Goal: Transaction & Acquisition: Purchase product/service

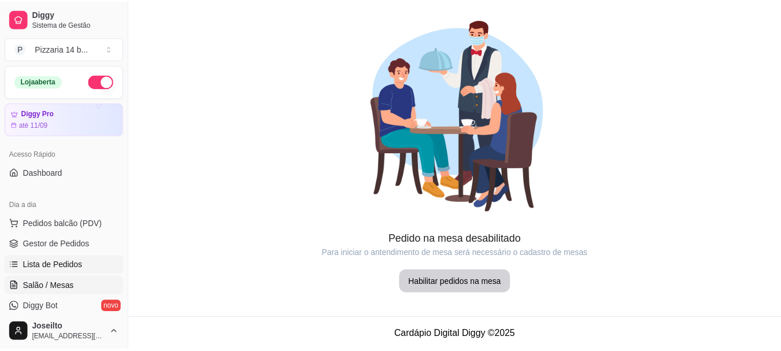
scroll to position [58, 0]
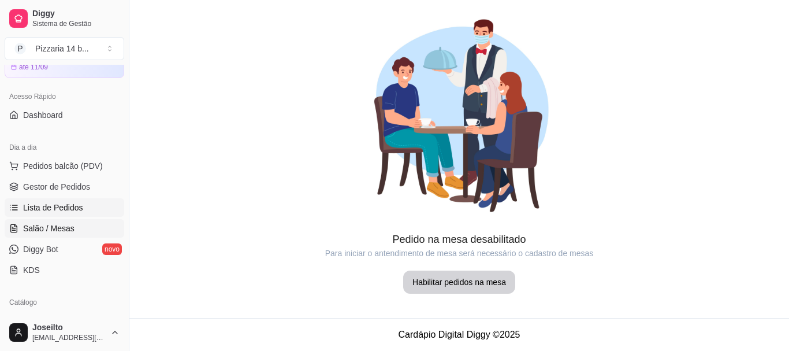
click at [53, 202] on span "Lista de Pedidos" at bounding box center [53, 208] width 60 height 12
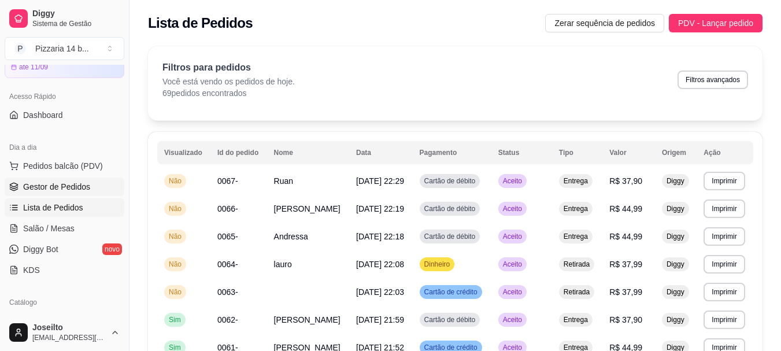
click at [39, 189] on span "Gestor de Pedidos" at bounding box center [56, 187] width 67 height 12
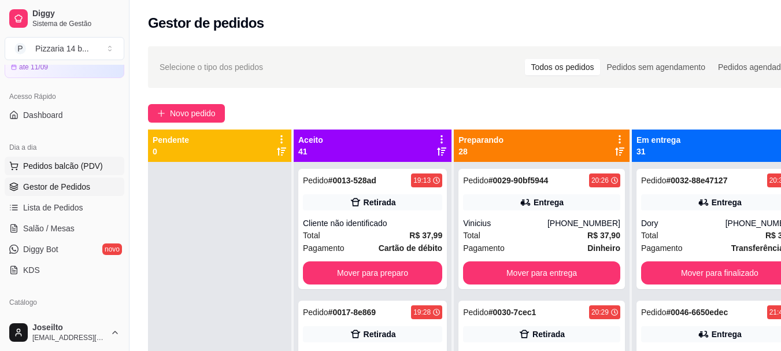
click at [48, 170] on span "Pedidos balcão (PDV)" at bounding box center [63, 166] width 80 height 12
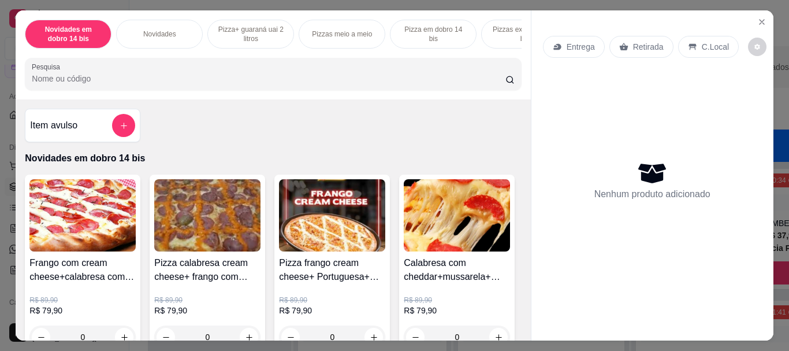
click at [0, 153] on div "Novidades em dobro 14 bis Novidades Pizza+ guaraná uai 2 litros Pizzas meio a m…" at bounding box center [394, 175] width 789 height 351
click at [1, 150] on div "Novidades em dobro 14 bis Novidades Pizza+ guaraná uai 2 litros Pizzas meio a m…" at bounding box center [394, 175] width 789 height 351
click at [1, 149] on div "Novidades em dobro 14 bis Novidades Pizza+ guaraná uai 2 litros Pizzas meio a m…" at bounding box center [394, 175] width 789 height 351
click at [6, 142] on div "Novidades em dobro 14 bis Novidades Pizza+ guaraná uai 2 litros Pizzas meio a m…" at bounding box center [394, 175] width 789 height 351
click at [762, 18] on icon "Close" at bounding box center [762, 21] width 9 height 9
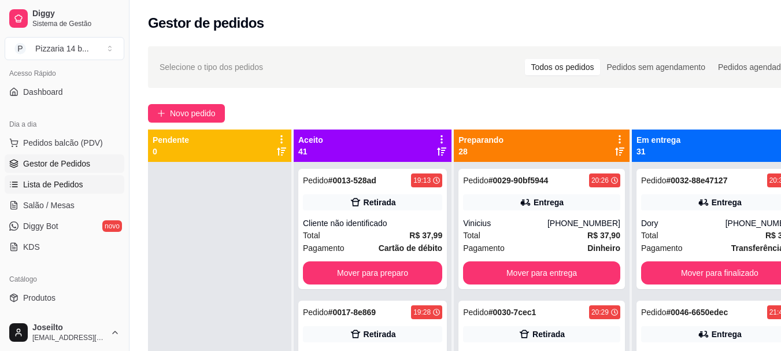
scroll to position [116, 0]
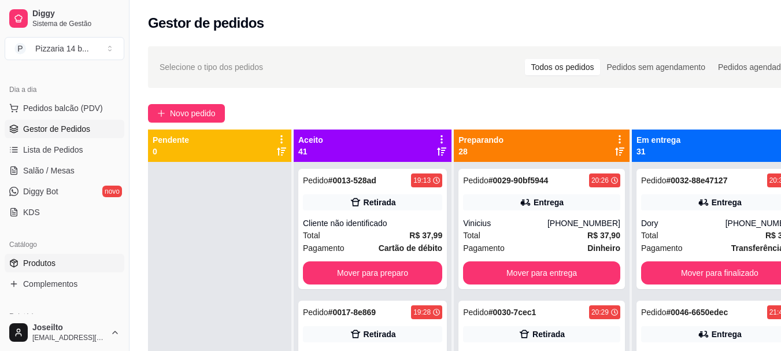
click at [87, 263] on link "Produtos" at bounding box center [65, 263] width 120 height 18
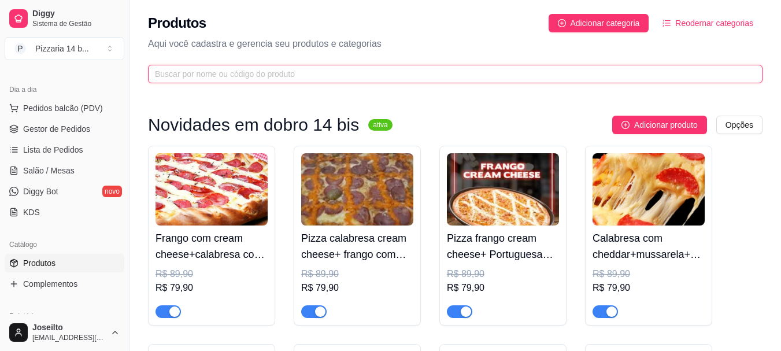
click at [294, 80] on span at bounding box center [455, 74] width 614 height 18
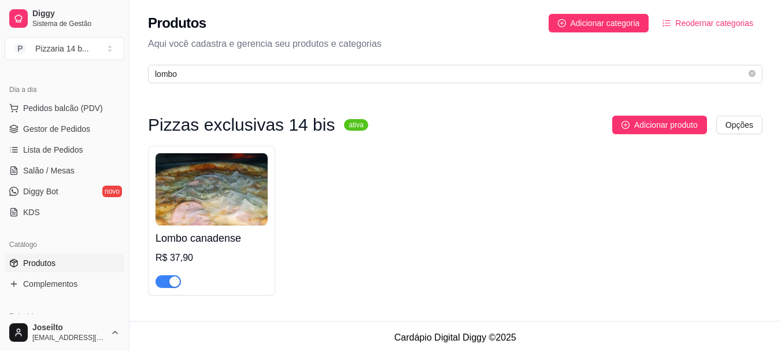
click at [168, 281] on span "button" at bounding box center [167, 281] width 25 height 13
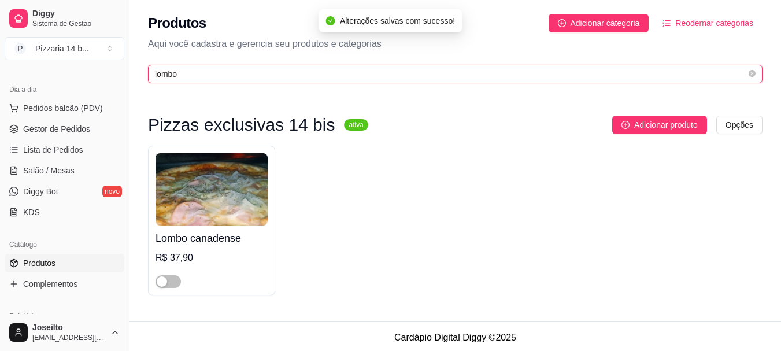
click at [258, 77] on input "lombo" at bounding box center [450, 74] width 591 height 13
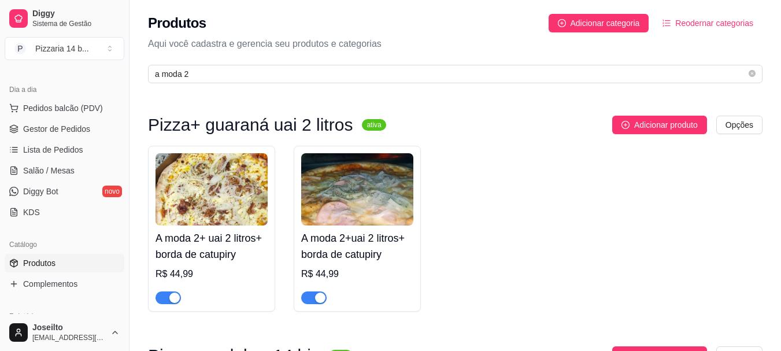
click at [169, 293] on div "button" at bounding box center [174, 297] width 10 height 10
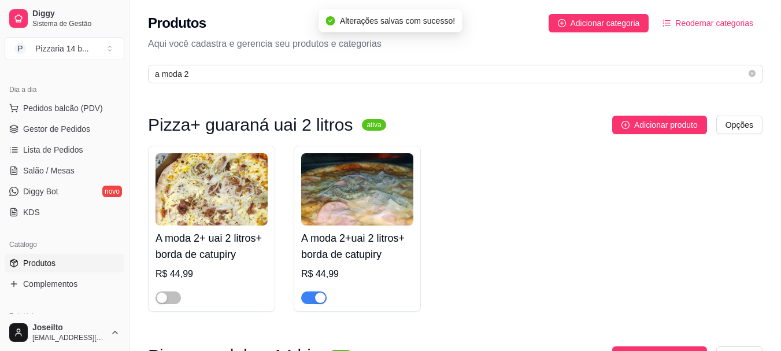
click at [322, 299] on div "button" at bounding box center [320, 297] width 10 height 10
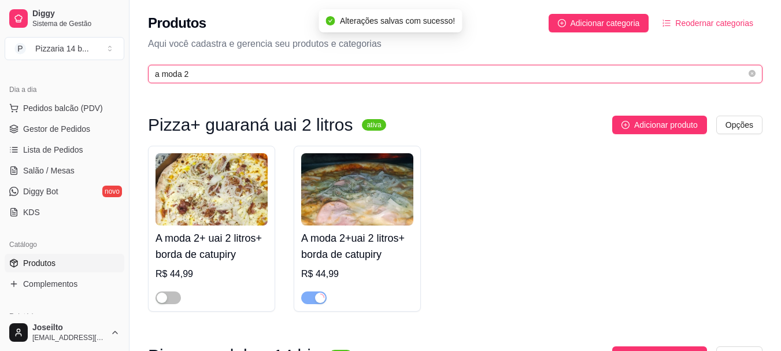
click at [238, 80] on input "a moda 2" at bounding box center [450, 74] width 591 height 13
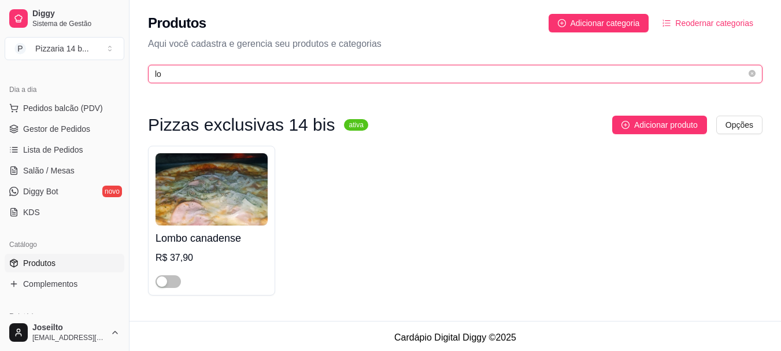
type input "l"
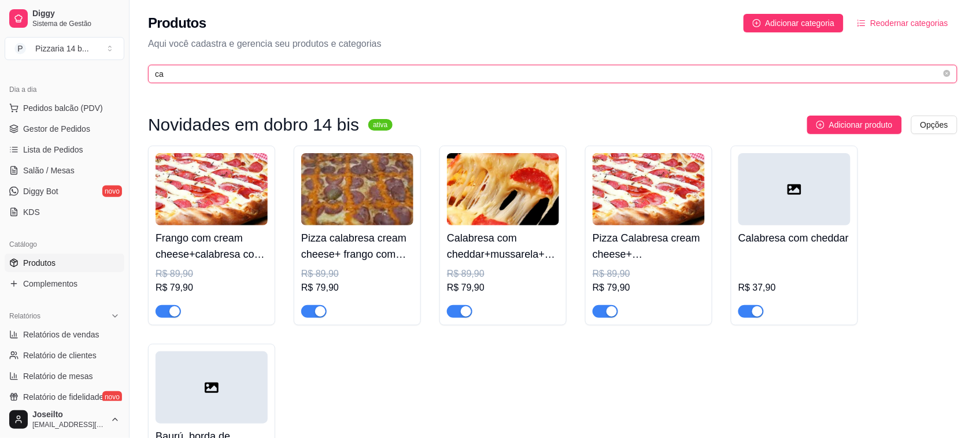
type input "c"
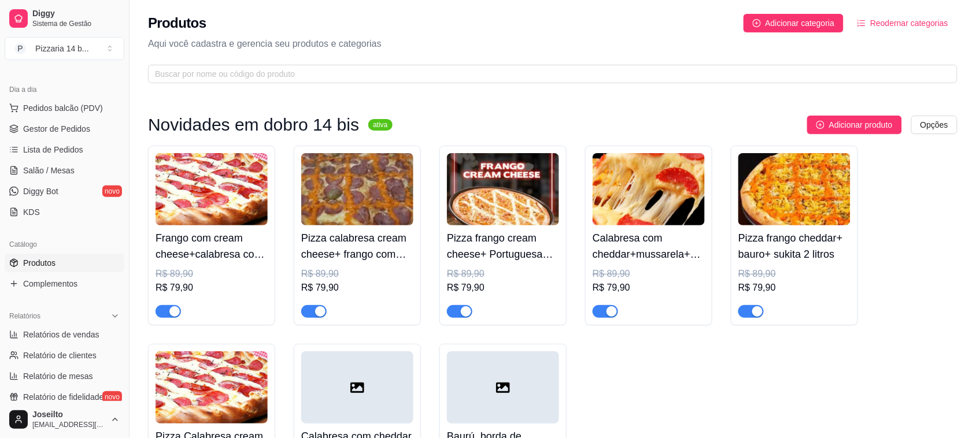
click at [23, 97] on div "Dia a dia" at bounding box center [65, 89] width 120 height 18
click at [24, 105] on span "Pedidos balcão (PDV)" at bounding box center [63, 108] width 80 height 12
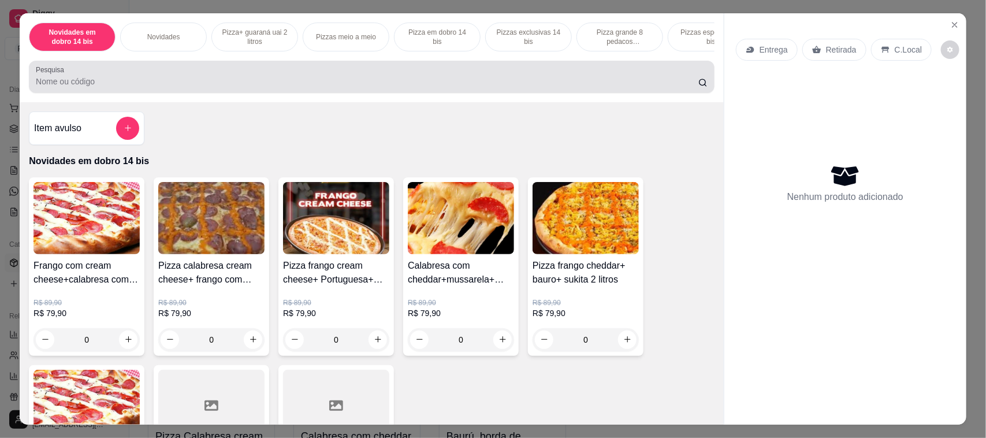
click at [316, 82] on div at bounding box center [372, 76] width 672 height 23
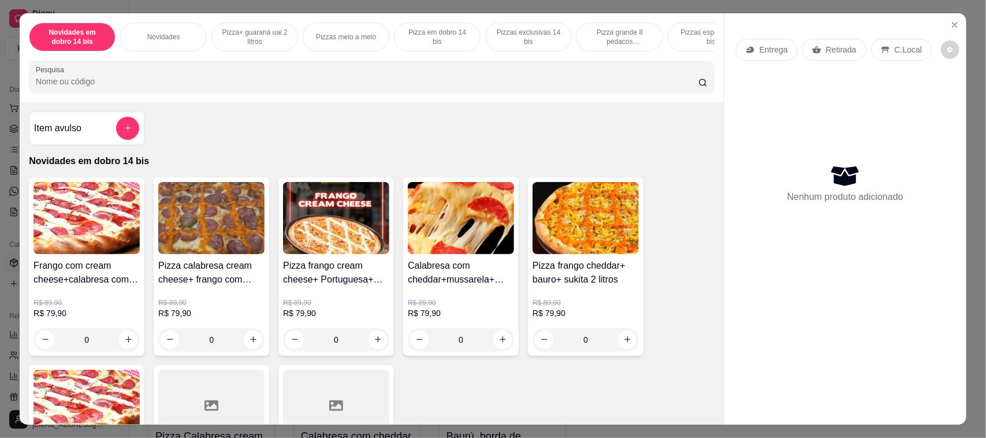
click at [609, 34] on p "Pizza grande 8 pedacos promocionais" at bounding box center [620, 37] width 67 height 18
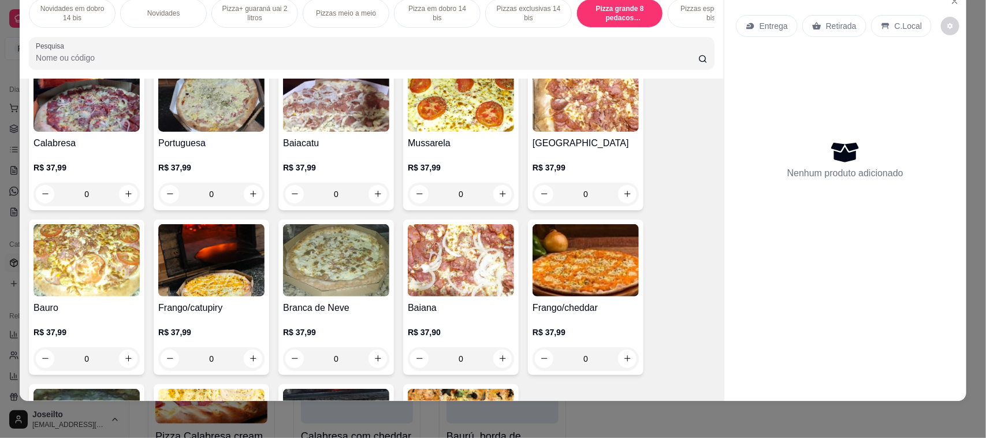
scroll to position [2942, 0]
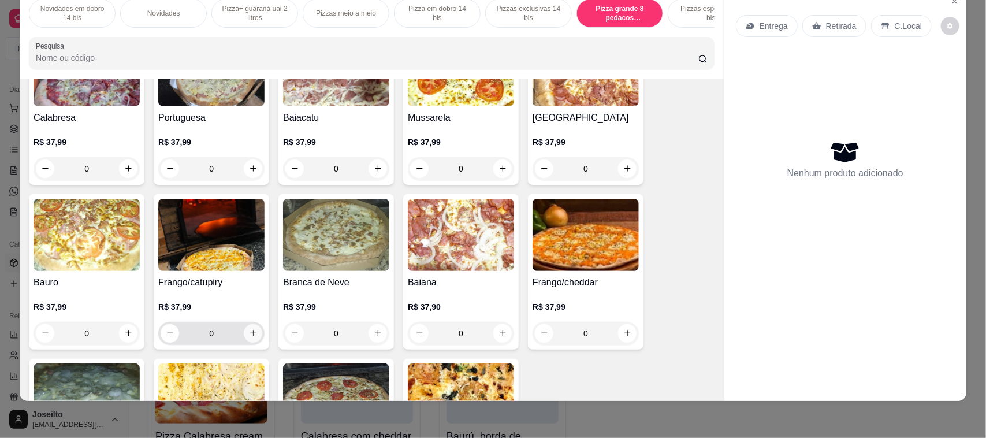
click at [250, 337] on icon "increase-product-quantity" at bounding box center [253, 333] width 9 height 9
type input "1"
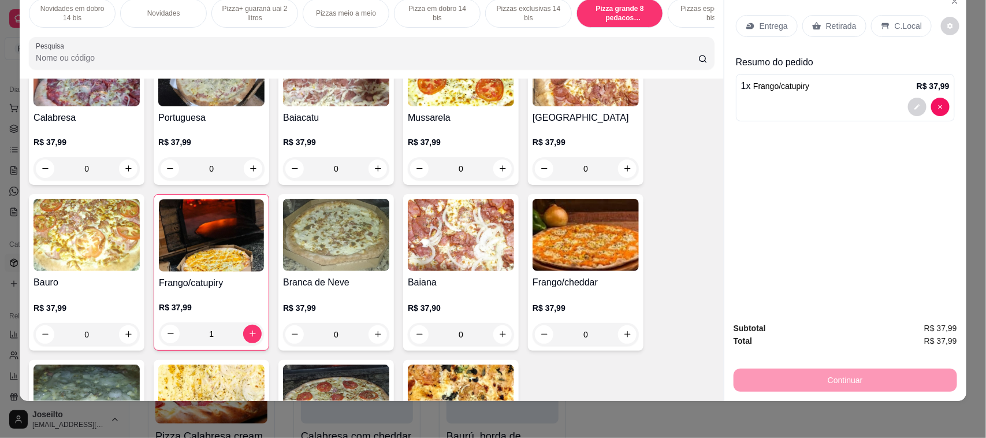
click at [765, 27] on p "Entrega" at bounding box center [774, 26] width 28 height 12
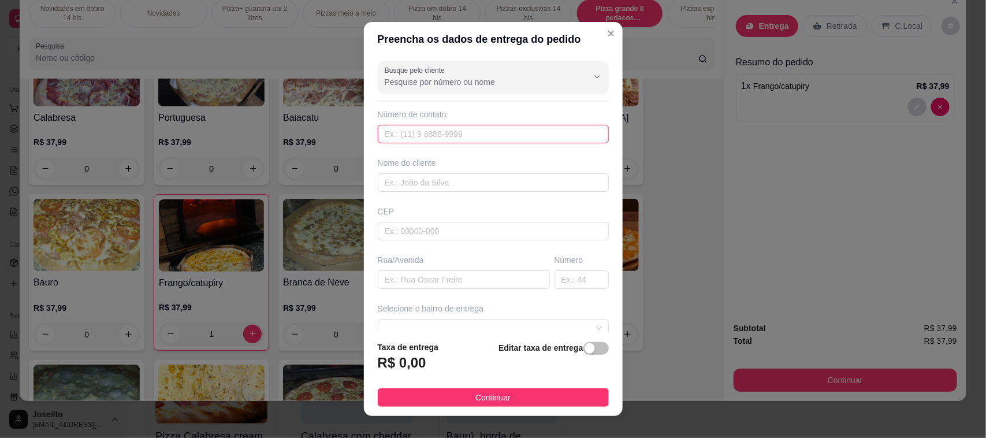
click at [449, 136] on input "text" at bounding box center [493, 134] width 231 height 18
type input "[PHONE_NUMBER]"
click at [386, 180] on input "text" at bounding box center [493, 182] width 231 height 18
type input "[PERSON_NAME]"
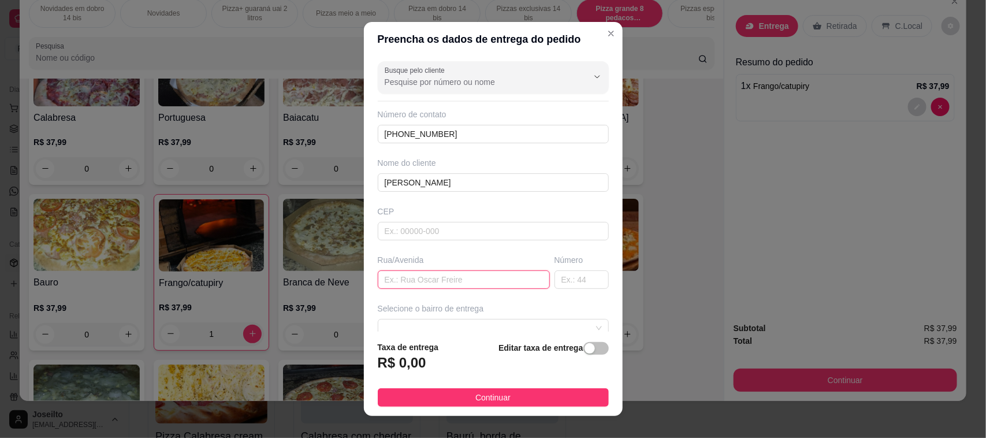
click at [388, 270] on input "text" at bounding box center [464, 279] width 172 height 18
type input "Rua [PERSON_NAME]"
click at [555, 279] on input "text" at bounding box center [582, 279] width 54 height 18
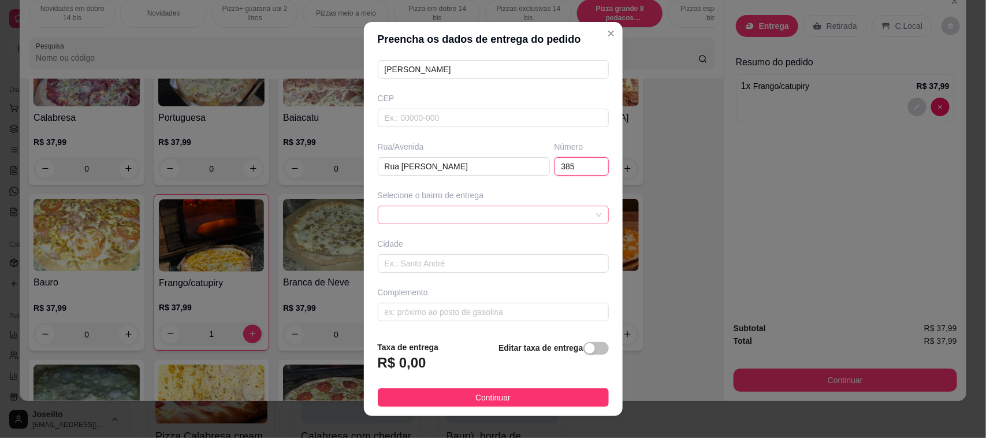
scroll to position [116, 0]
type input "385"
drag, startPoint x: 520, startPoint y: 202, endPoint x: 515, endPoint y: 212, distance: 10.3
click at [518, 205] on div "Selecione o bairro de entrega" at bounding box center [494, 205] width 236 height 35
click at [515, 214] on span at bounding box center [493, 213] width 217 height 17
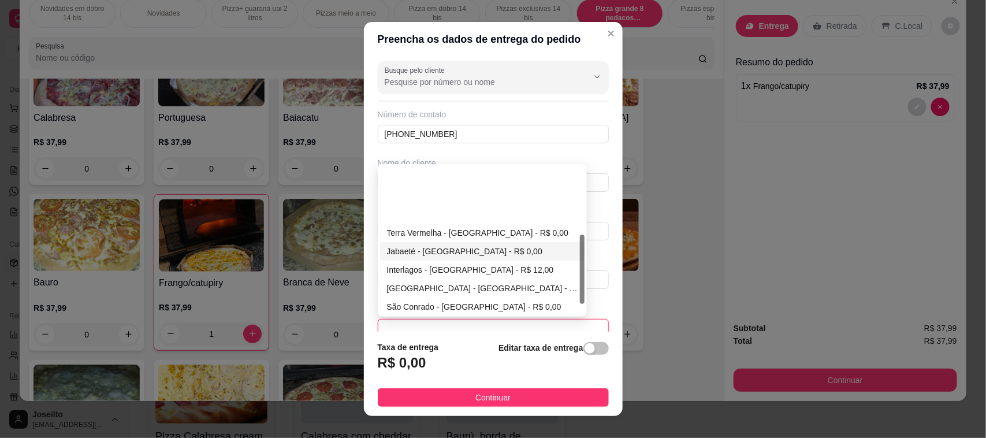
scroll to position [144, 0]
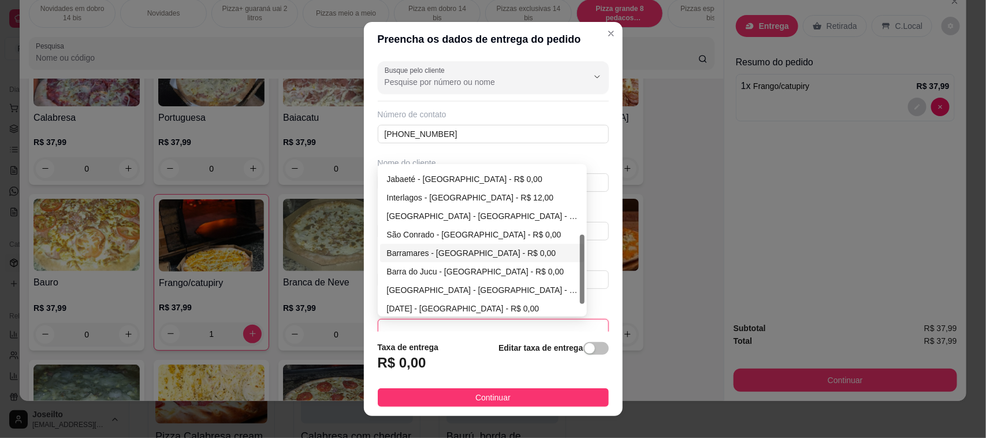
click at [432, 253] on div "Barramares - [GEOGRAPHIC_DATA] - R$ 0,00" at bounding box center [482, 253] width 191 height 13
type input "[GEOGRAPHIC_DATA]"
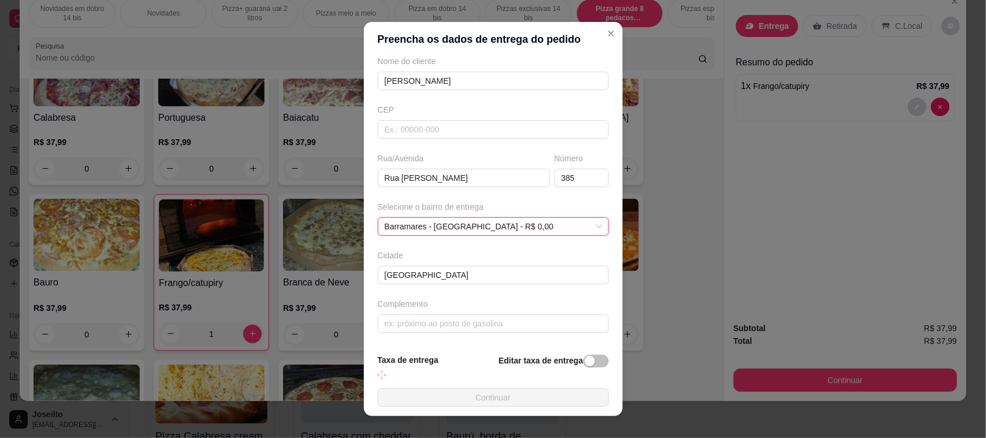
scroll to position [102, 0]
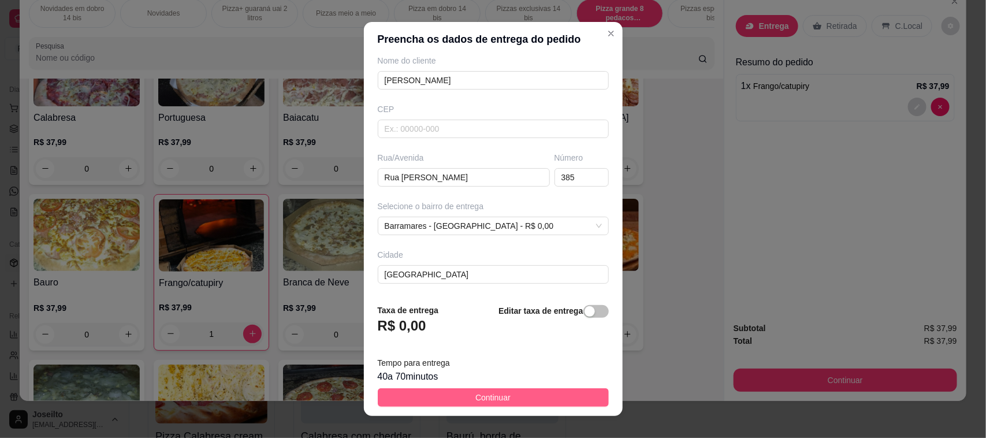
click at [452, 350] on button "Continuar" at bounding box center [493, 397] width 231 height 18
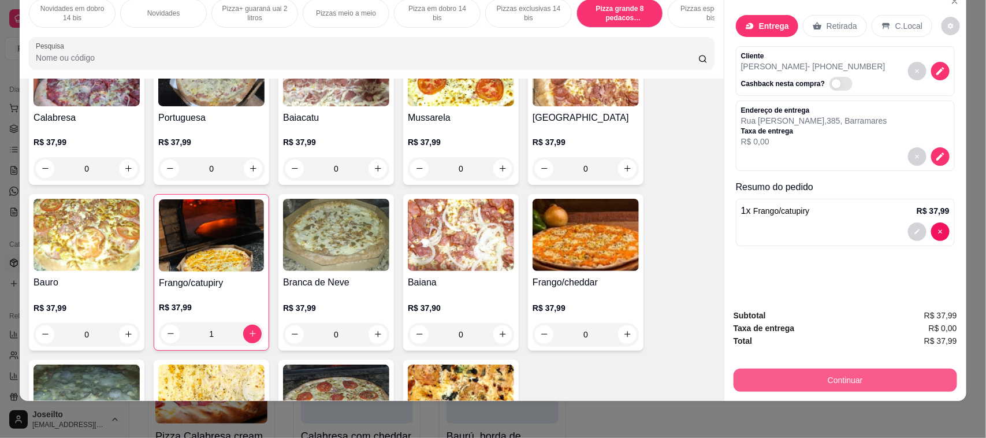
click at [780, 350] on button "Continuar" at bounding box center [846, 380] width 224 height 23
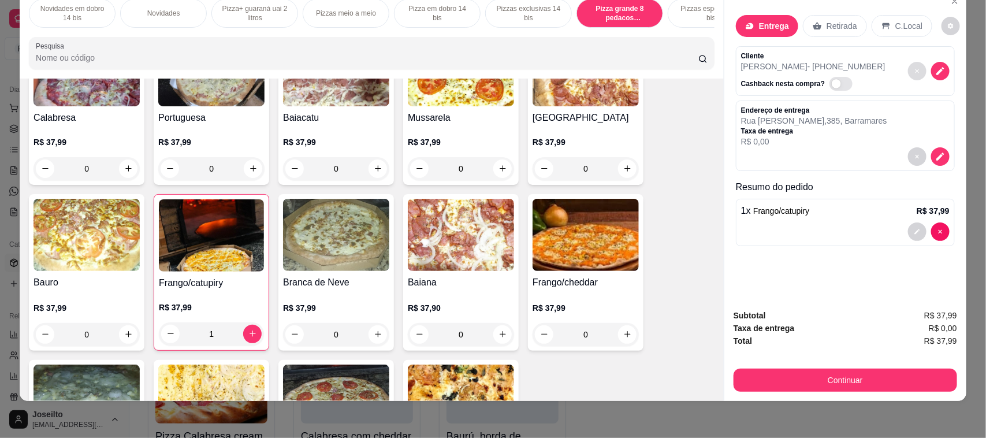
click at [780, 106] on div "Endereço de entrega [STREET_ADDRESS][PERSON_NAME] Taxa de entrega R$ 0,00" at bounding box center [845, 127] width 209 height 42
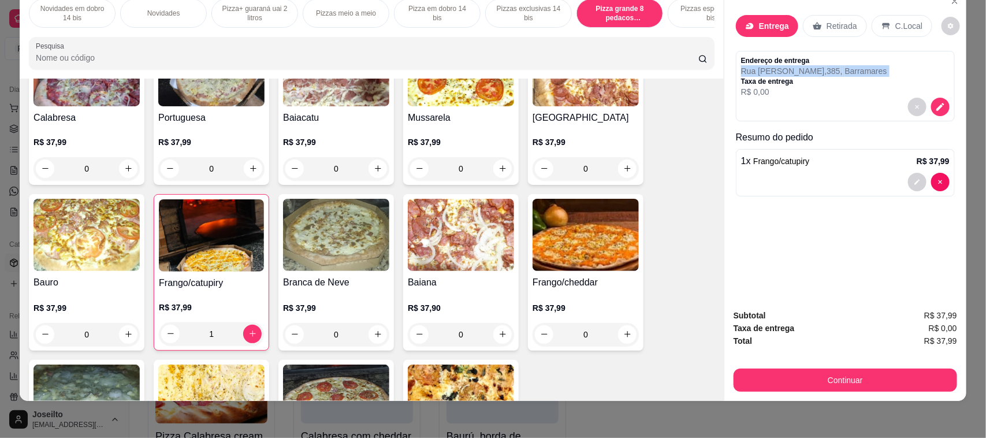
click at [780, 71] on div "Endereço de entrega [STREET_ADDRESS][PERSON_NAME] Taxa de entrega R$ 0,00" at bounding box center [845, 77] width 209 height 42
click at [780, 179] on icon "decrease-product-quantity" at bounding box center [917, 182] width 7 height 7
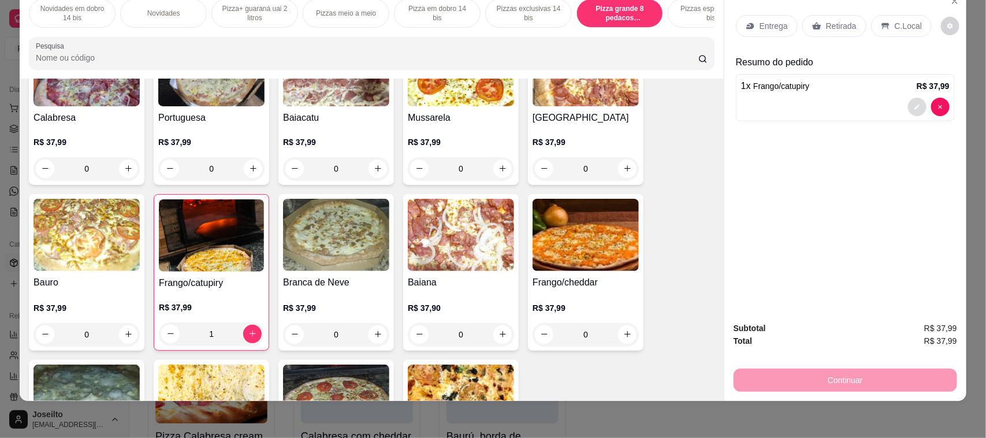
click at [780, 102] on button "decrease-product-quantity" at bounding box center [917, 107] width 18 height 18
type input "0"
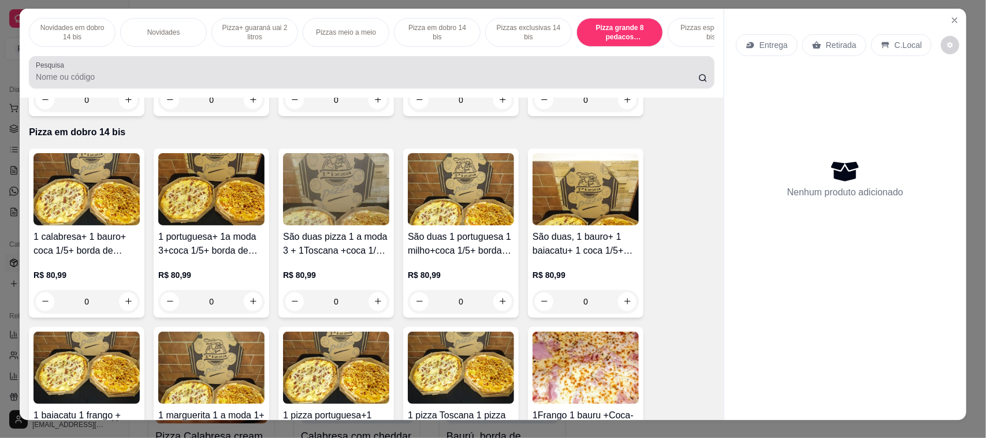
scroll to position [0, 0]
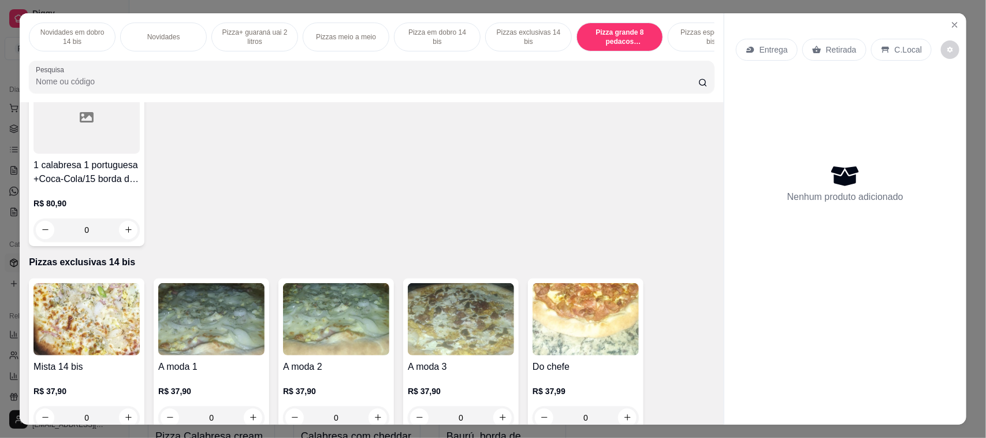
click at [614, 46] on div "Pizza grande 8 pedacos promocionais" at bounding box center [620, 37] width 87 height 29
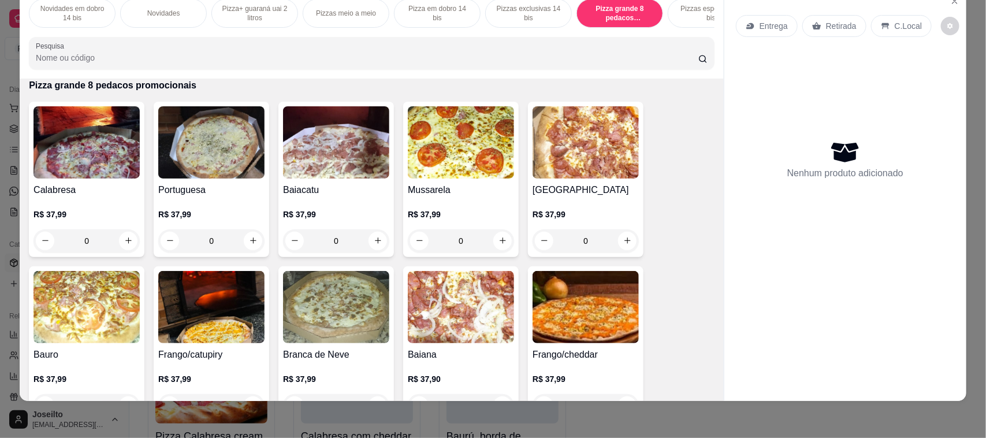
click at [614, 46] on div "Novidades em dobro 14 bis Novidades Pizza+ guaraná uai 2 litros Pizzas meio a m…" at bounding box center [372, 34] width 704 height 89
click at [250, 244] on icon "increase-product-quantity" at bounding box center [253, 241] width 6 height 6
type input "1"
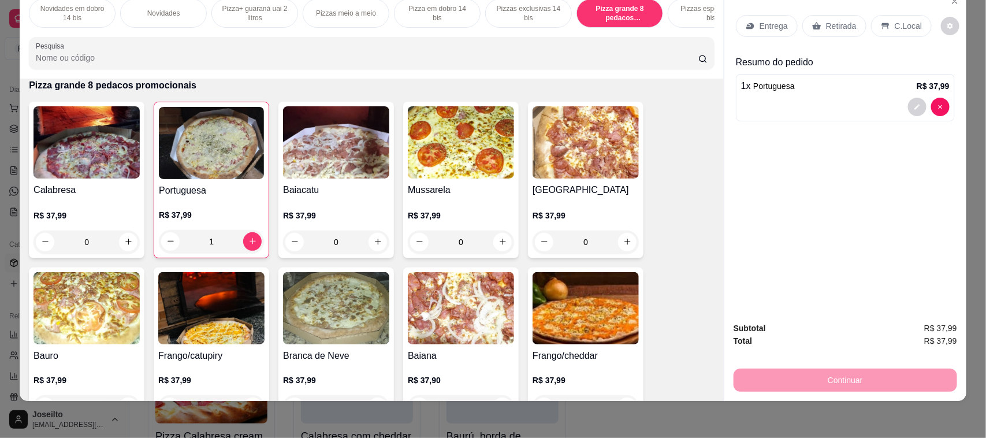
click at [780, 100] on button "decrease-product-quantity" at bounding box center [917, 107] width 18 height 18
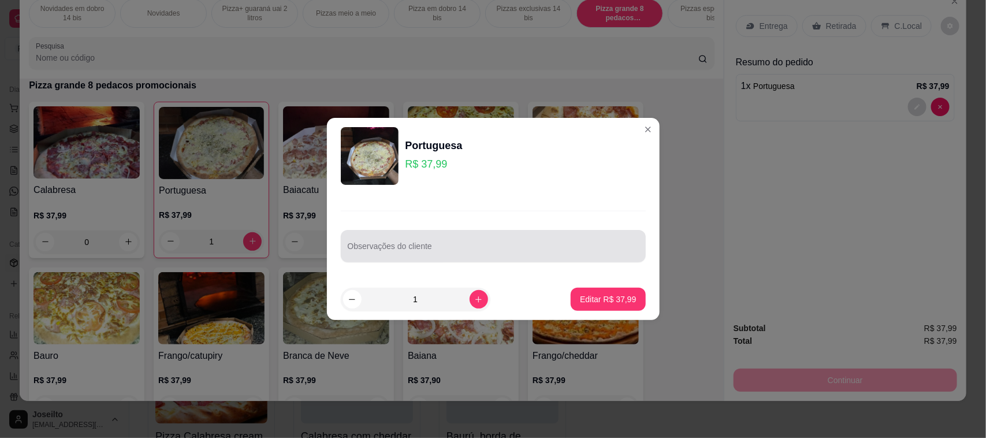
drag, startPoint x: 365, startPoint y: 240, endPoint x: 368, endPoint y: 249, distance: 9.5
click at [365, 240] on div at bounding box center [493, 246] width 291 height 23
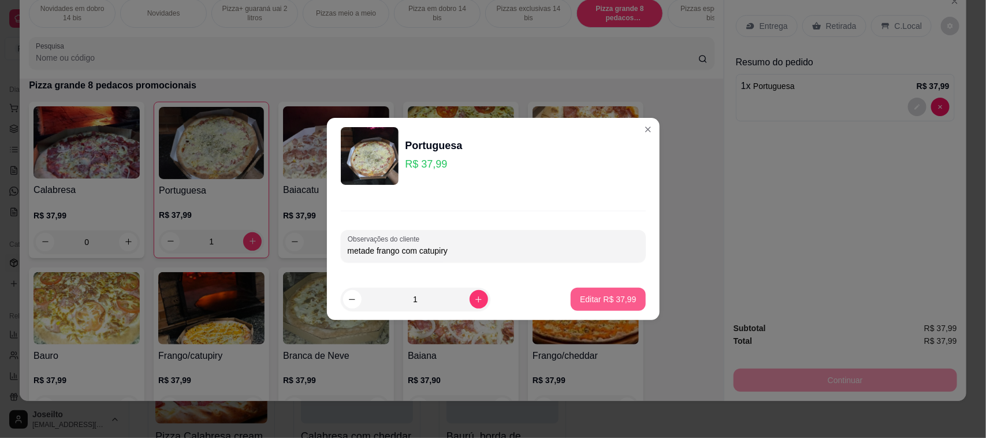
type input "metade frango com catupiry"
click at [587, 296] on p "Editar R$ 37,99" at bounding box center [608, 300] width 56 height 12
type input "0"
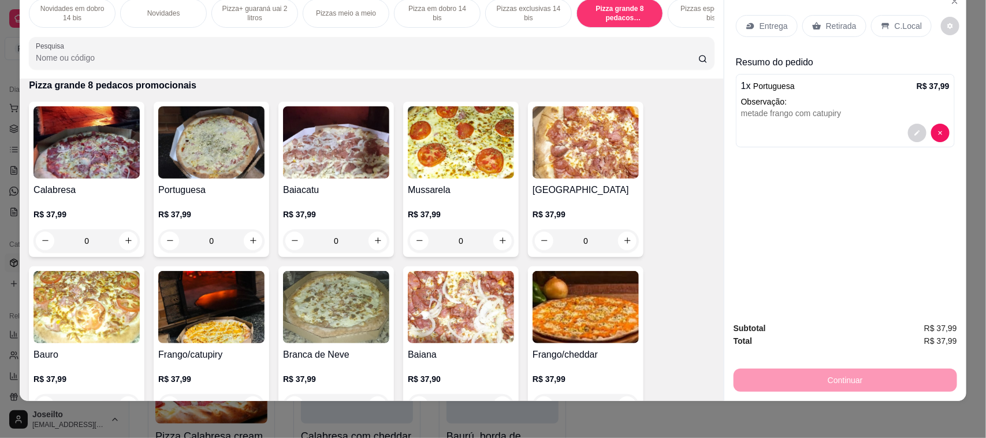
click at [780, 27] on p "Retirada" at bounding box center [841, 26] width 31 height 12
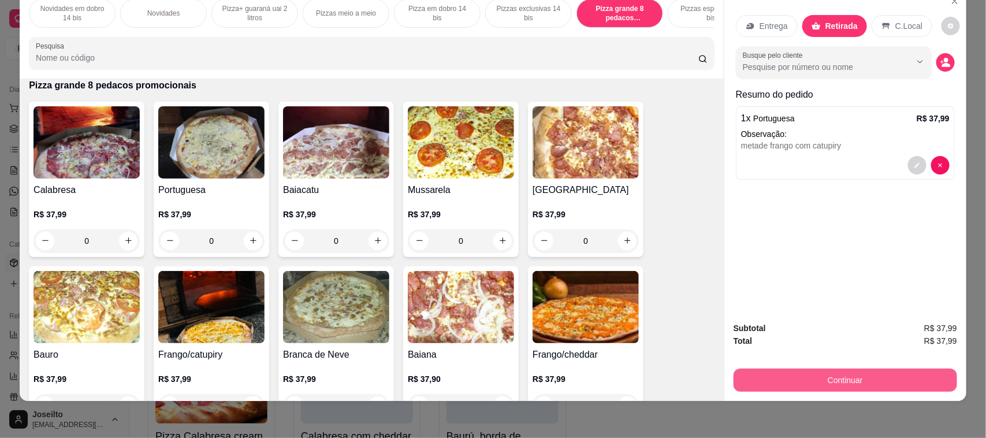
click at [780, 350] on button "Continuar" at bounding box center [846, 380] width 224 height 23
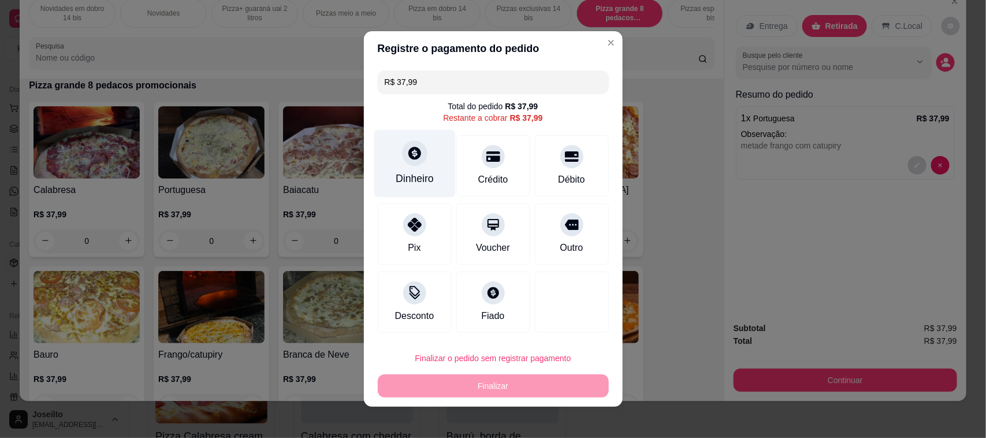
click at [406, 177] on div "Dinheiro" at bounding box center [415, 178] width 38 height 15
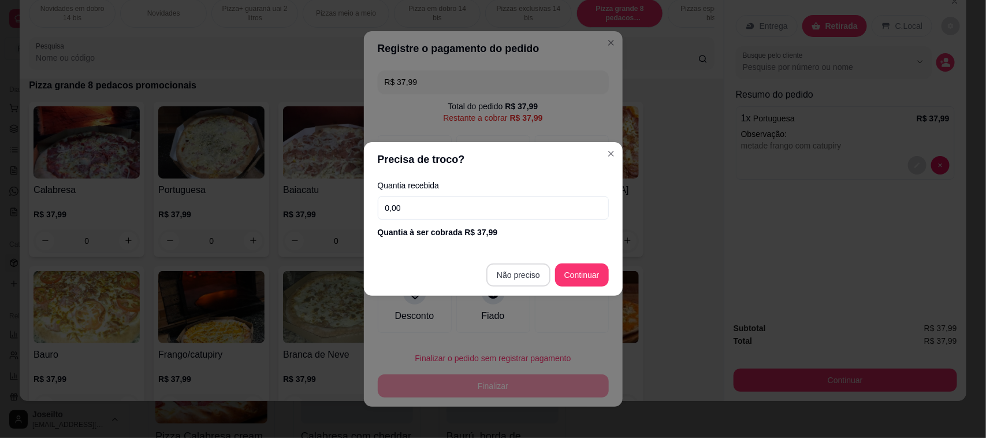
type input "R$ 0,00"
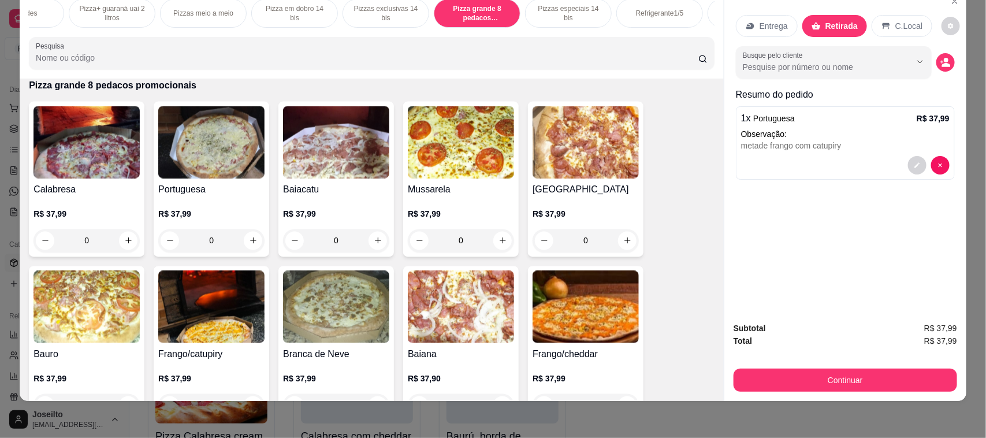
scroll to position [0, 202]
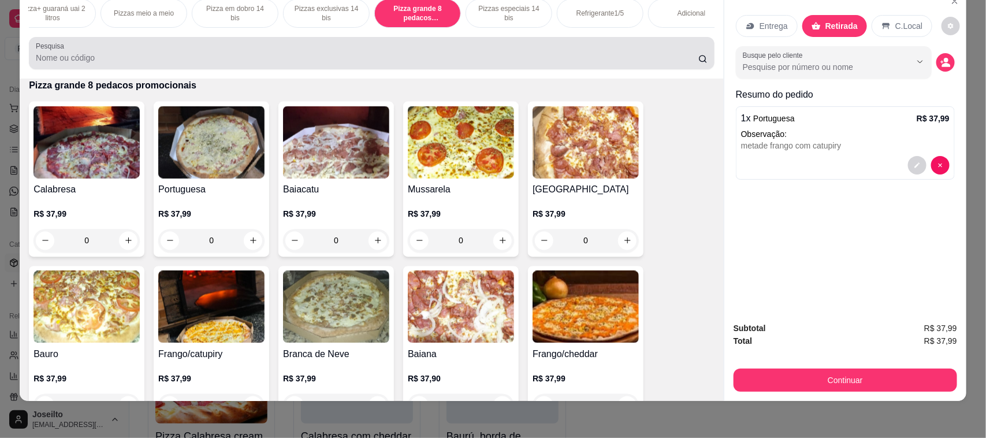
click at [477, 64] on input "Pesquisa" at bounding box center [367, 58] width 663 height 12
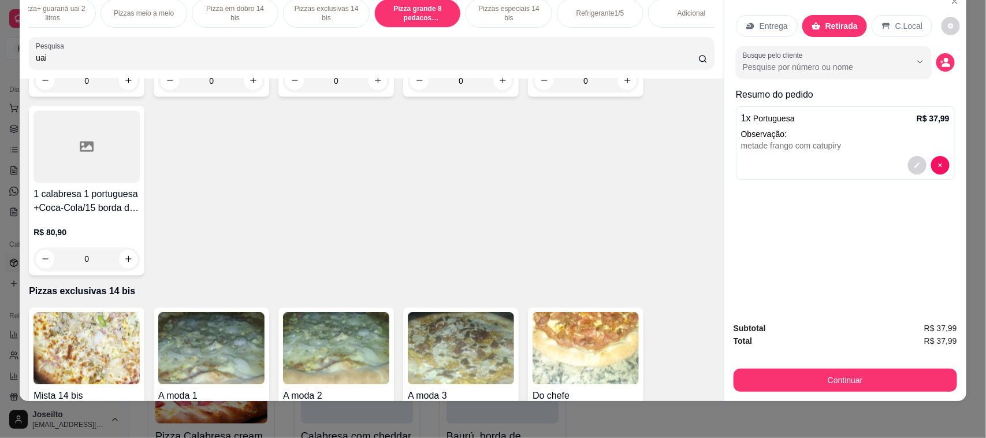
scroll to position [3428, 0]
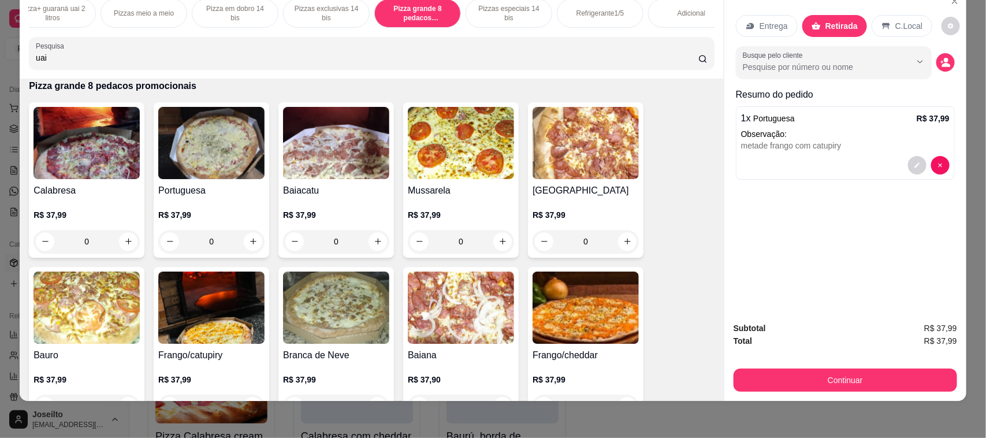
click at [466, 54] on div "uai" at bounding box center [372, 53] width 672 height 23
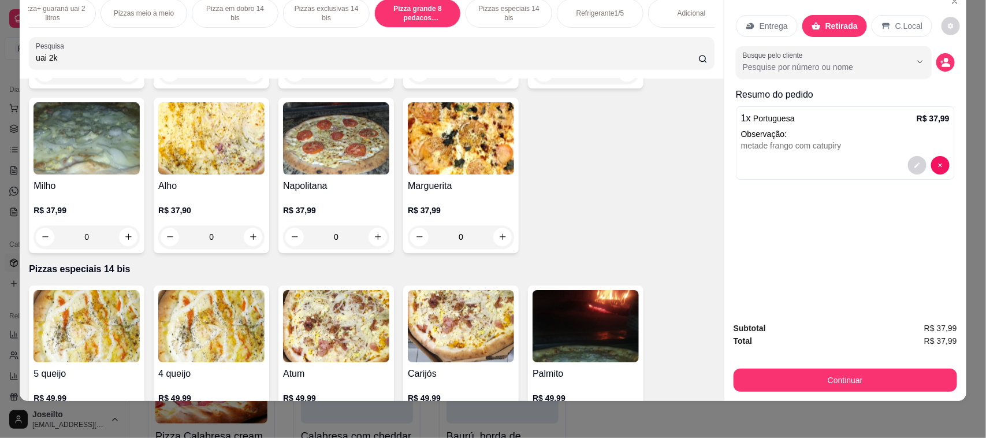
scroll to position [2914, 0]
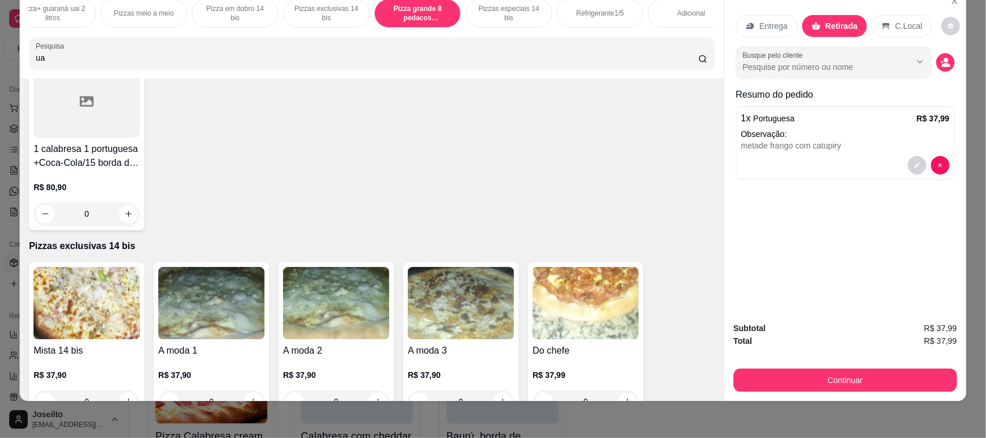
type input "u"
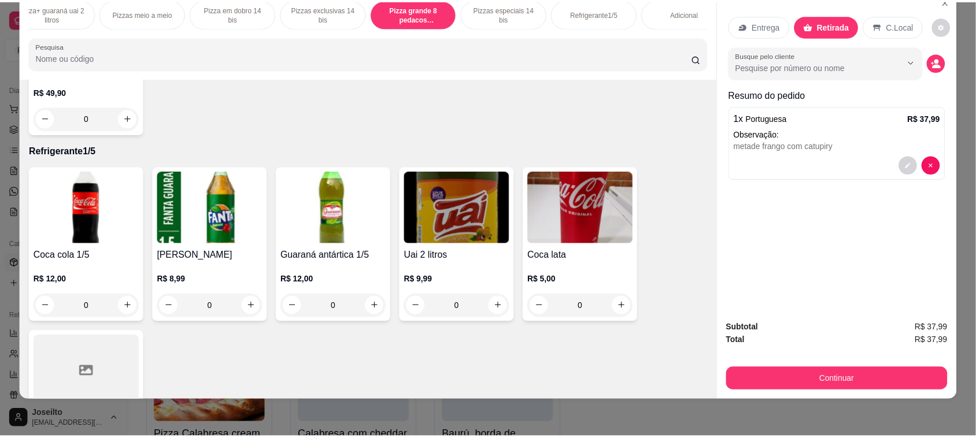
scroll to position [3928, 0]
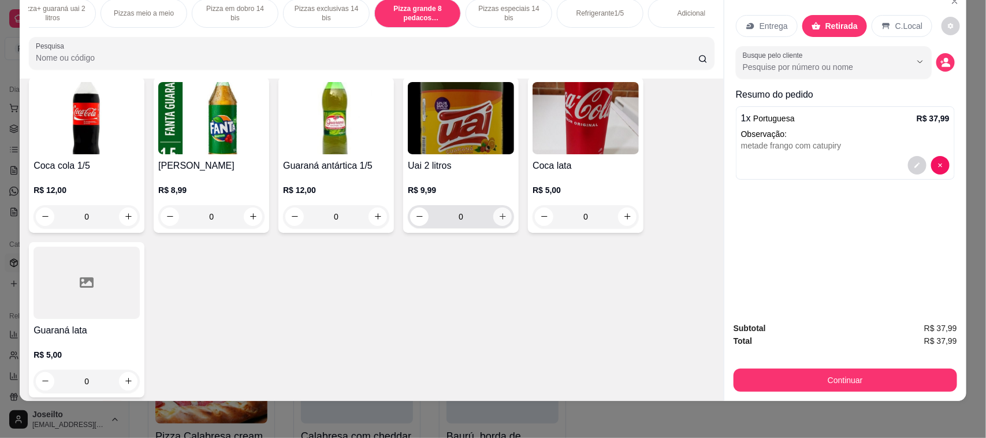
click at [499, 221] on icon "increase-product-quantity" at bounding box center [503, 216] width 9 height 9
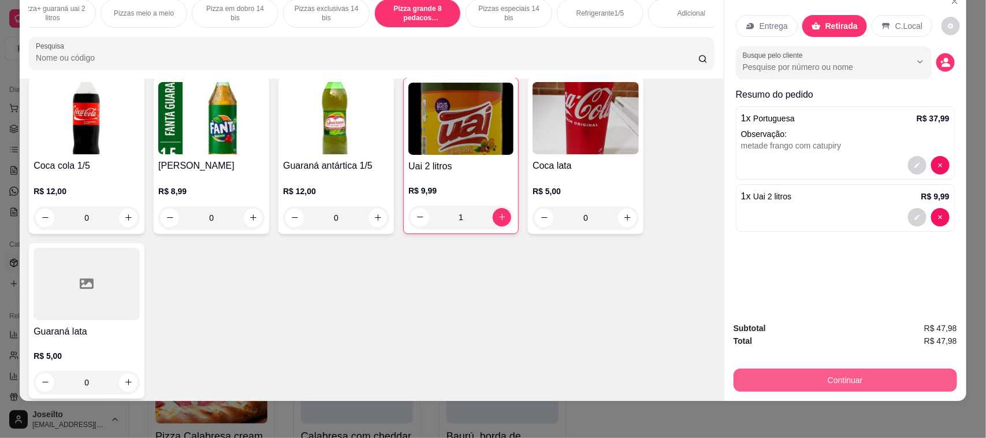
click at [780, 350] on button "Continuar" at bounding box center [846, 380] width 224 height 23
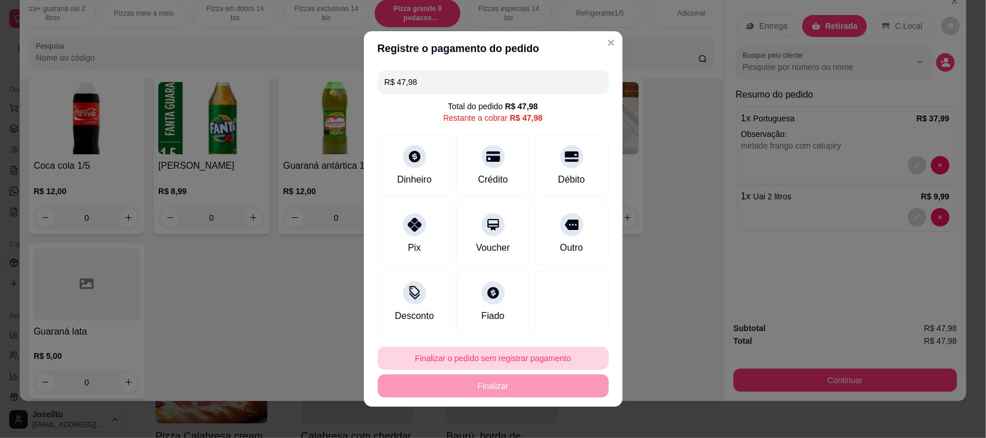
click at [491, 350] on button "Finalizar o pedido sem registrar pagamento" at bounding box center [493, 358] width 231 height 23
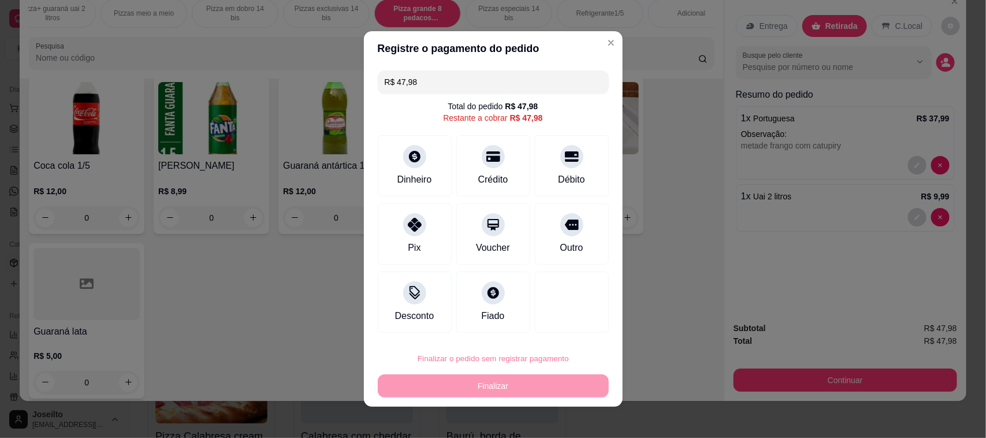
click at [549, 325] on button "Confirmar" at bounding box center [557, 325] width 41 height 17
type input "0"
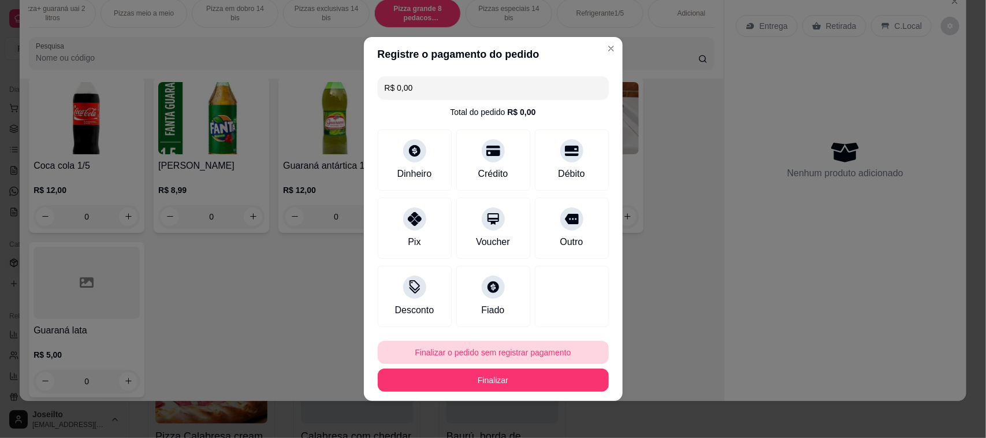
type input "R$ 0,00"
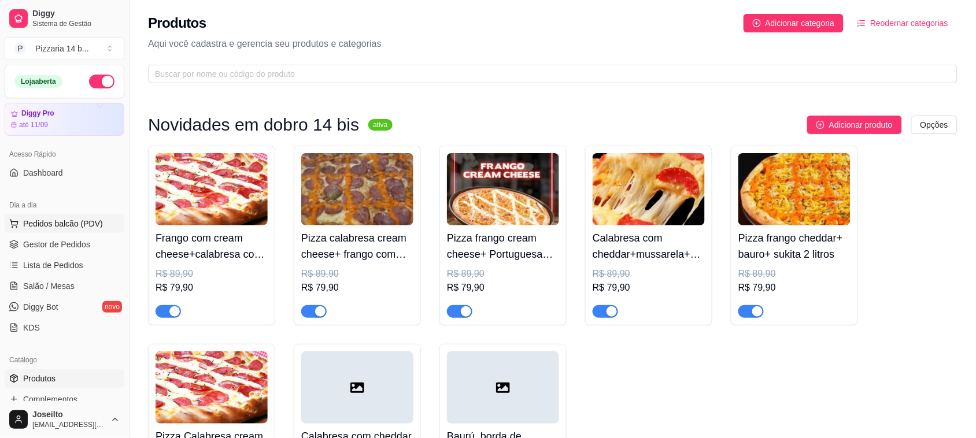
click at [61, 224] on span "Pedidos balcão (PDV)" at bounding box center [63, 224] width 80 height 12
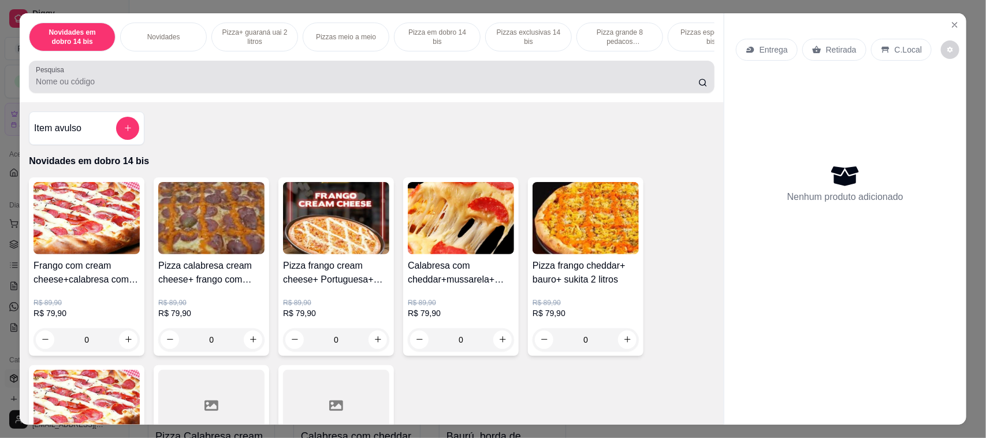
click at [322, 77] on div at bounding box center [372, 76] width 672 height 23
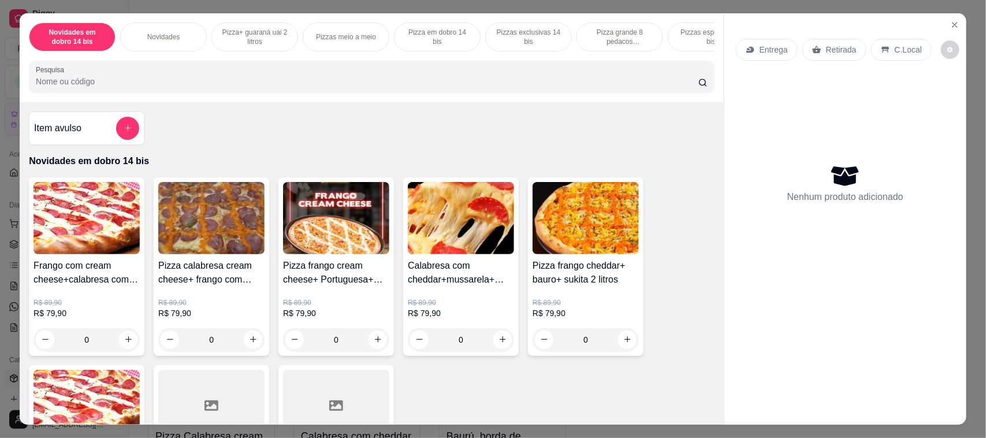
click at [610, 35] on p "Pizza grande 8 pedacos promocionais" at bounding box center [620, 37] width 67 height 18
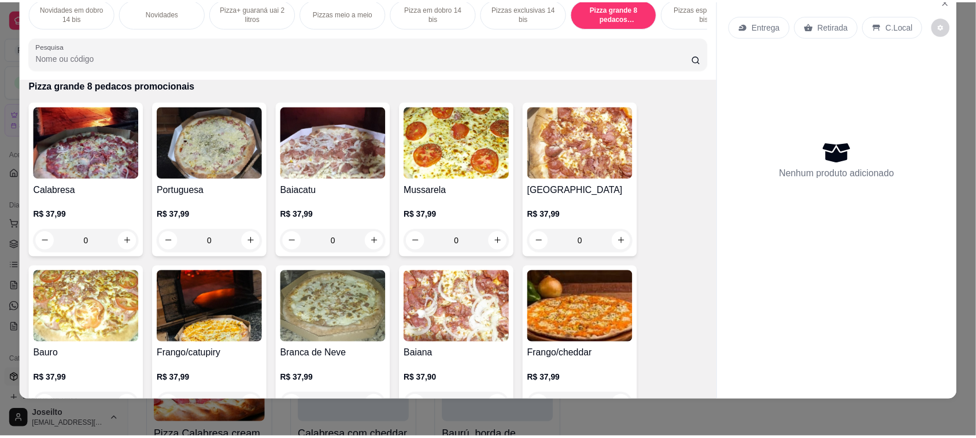
scroll to position [2942, 0]
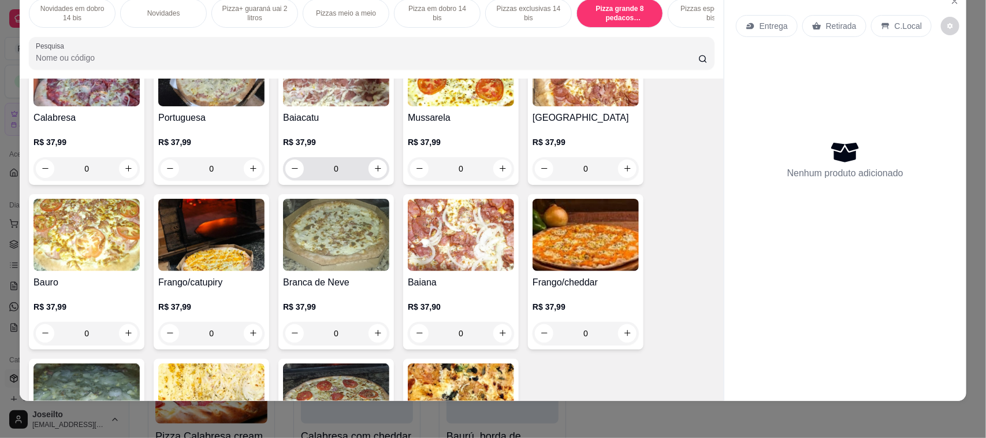
click at [369, 178] on button "increase-product-quantity" at bounding box center [378, 169] width 18 height 18
type input "1"
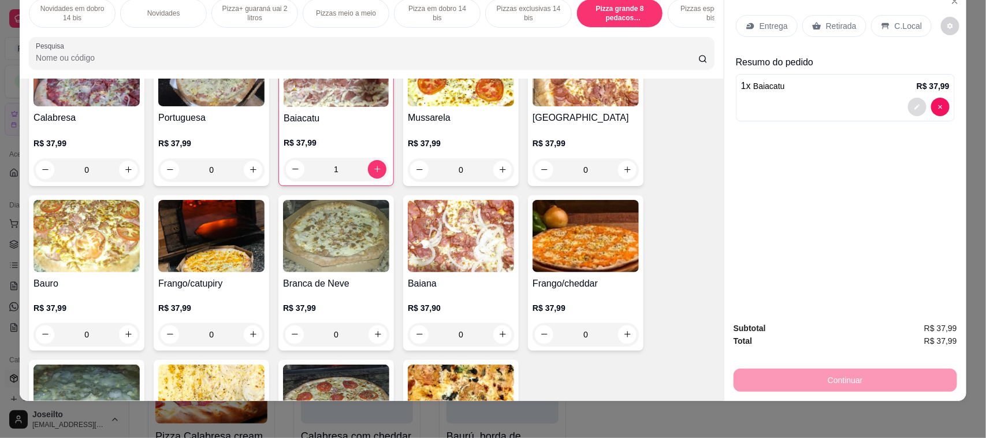
click at [780, 104] on icon "decrease-product-quantity" at bounding box center [917, 106] width 7 height 7
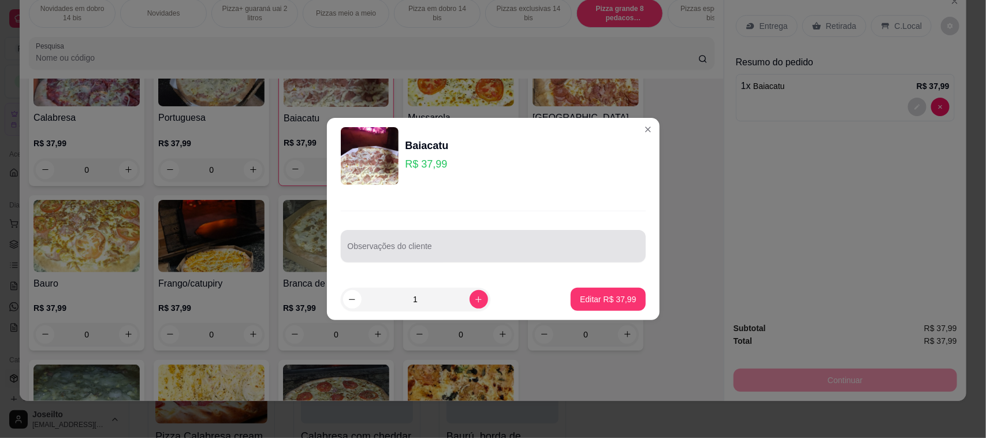
click at [474, 247] on input "Observações do cliente" at bounding box center [493, 251] width 291 height 12
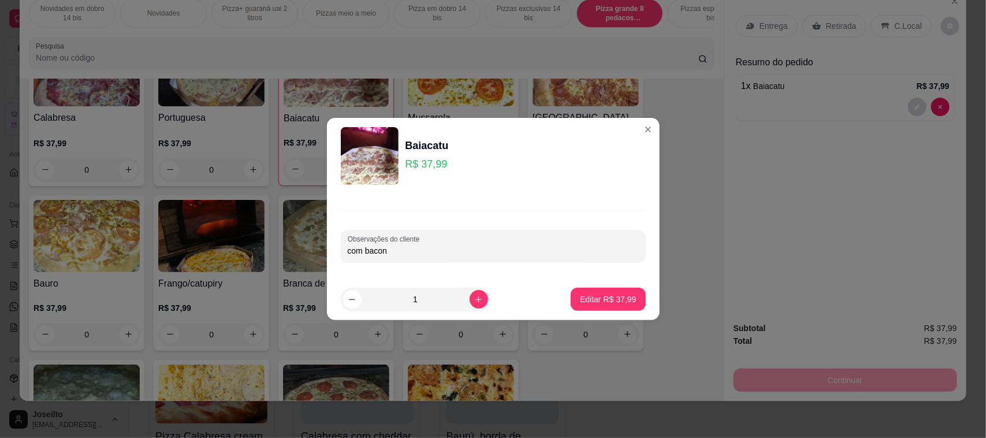
type input "com bacon"
click at [592, 293] on button "Editar R$ 37,99" at bounding box center [608, 299] width 72 height 23
type input "0"
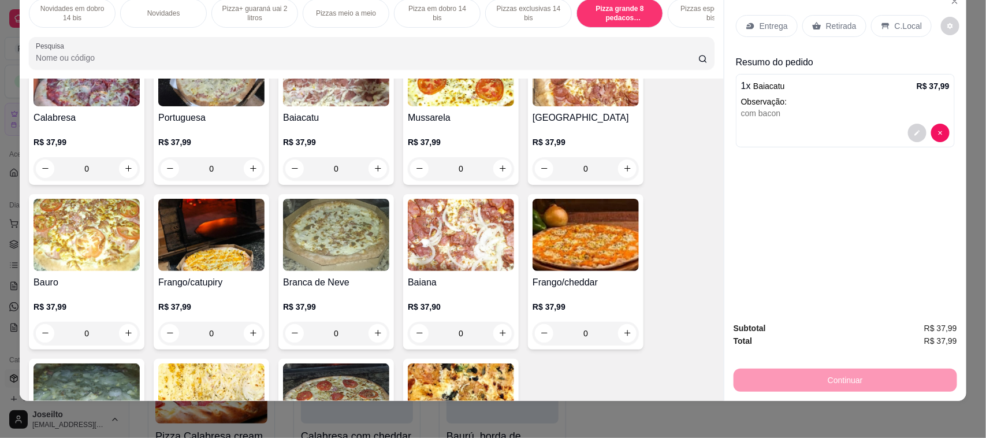
drag, startPoint x: 824, startPoint y: 13, endPoint x: 826, endPoint y: 25, distance: 12.5
click at [780, 14] on div "Entrega Retirada C.Local" at bounding box center [845, 26] width 219 height 40
click at [780, 25] on p "Retirada" at bounding box center [841, 26] width 31 height 12
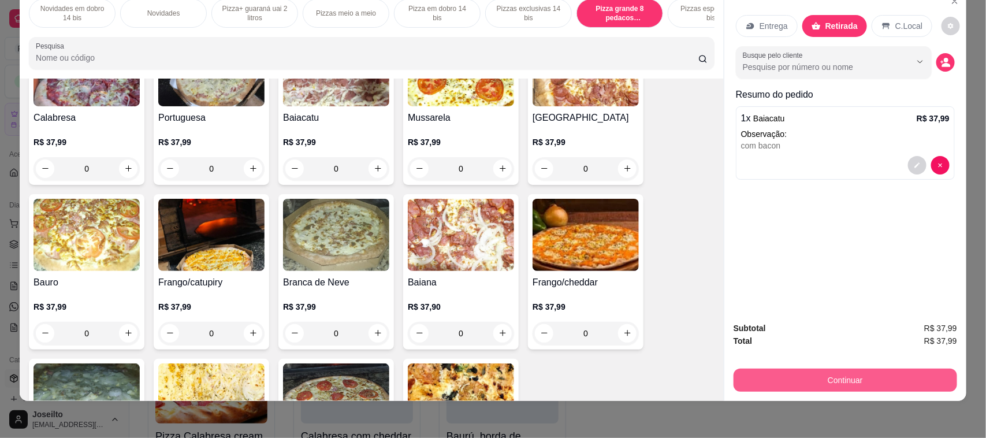
click at [780, 350] on button "Continuar" at bounding box center [846, 380] width 224 height 23
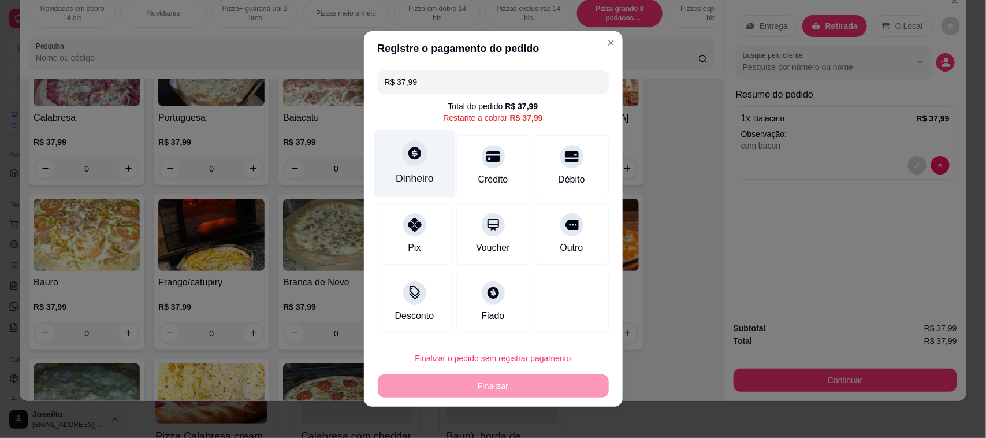
click at [403, 165] on div at bounding box center [414, 152] width 25 height 25
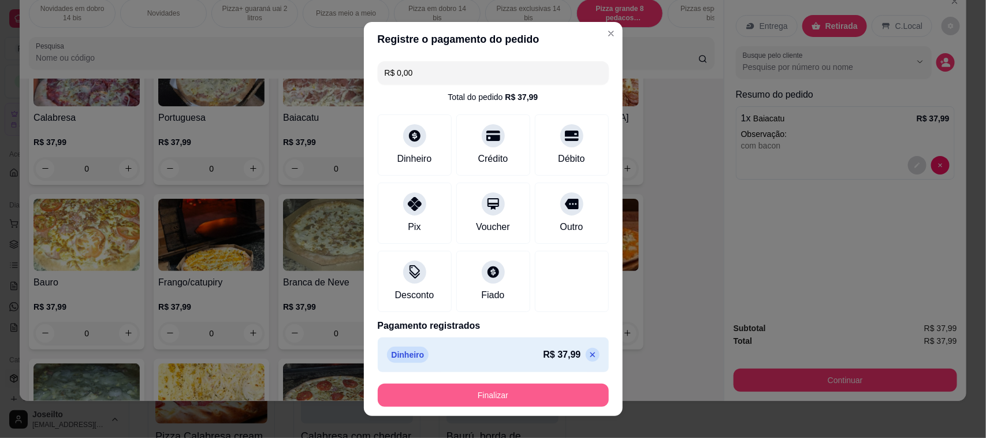
click at [463, 350] on button "Finalizar" at bounding box center [493, 395] width 231 height 23
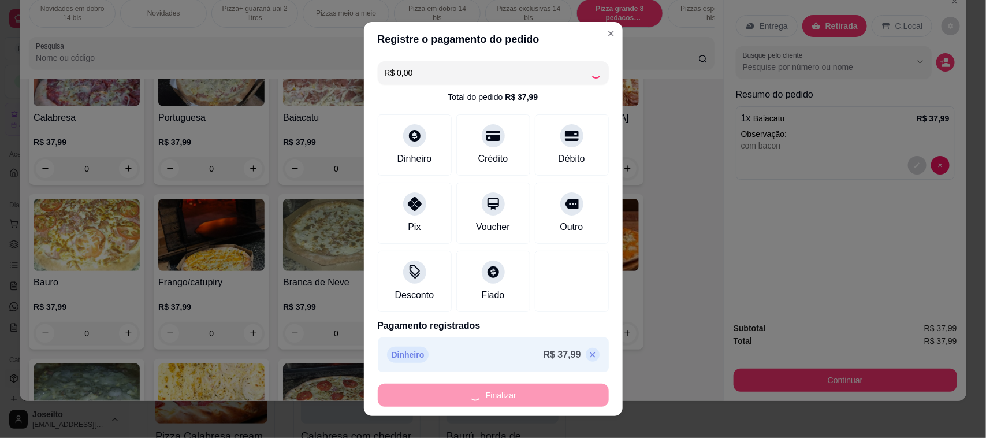
type input "-R$ 37,99"
